Goal: Find specific page/section: Find specific page/section

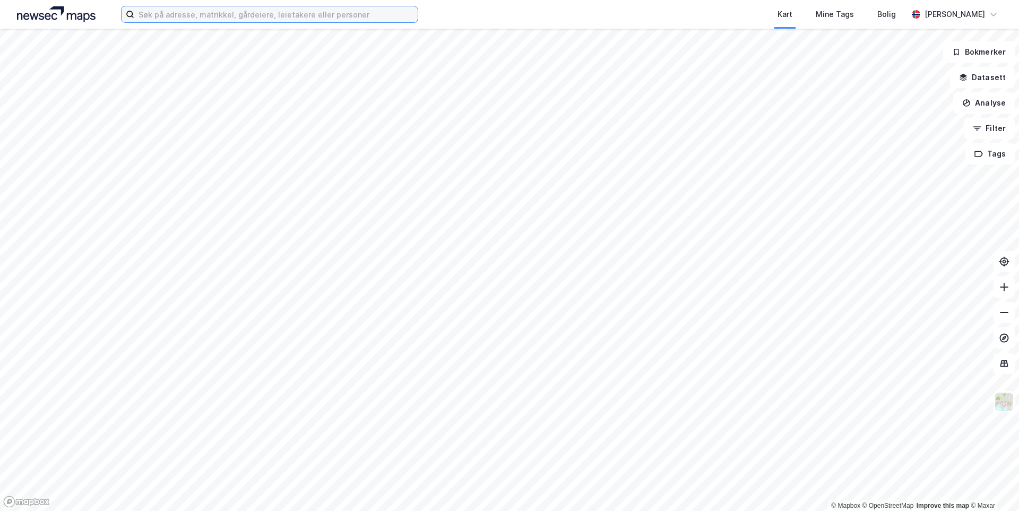
click at [184, 17] on input at bounding box center [275, 14] width 283 height 16
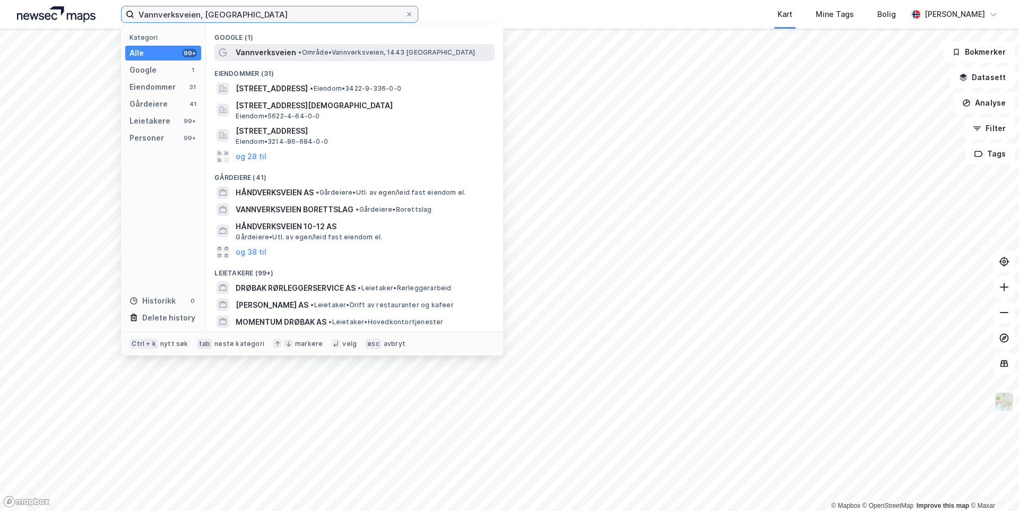
type input "Vannverksveien, [GEOGRAPHIC_DATA]"
click at [295, 55] on div "Vannverksveien • Område • Vannverksveien, 1443 [GEOGRAPHIC_DATA]" at bounding box center [364, 52] width 257 height 13
